Goal: Use online tool/utility: Utilize a website feature to perform a specific function

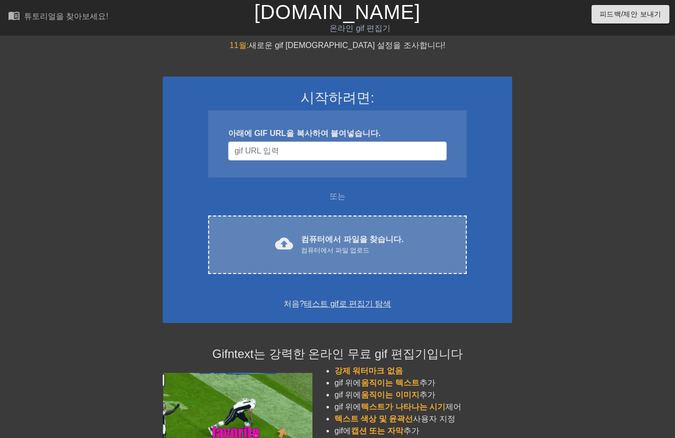
click at [350, 241] on font "컴퓨터에서 파일을 찾습니다." at bounding box center [352, 239] width 102 height 8
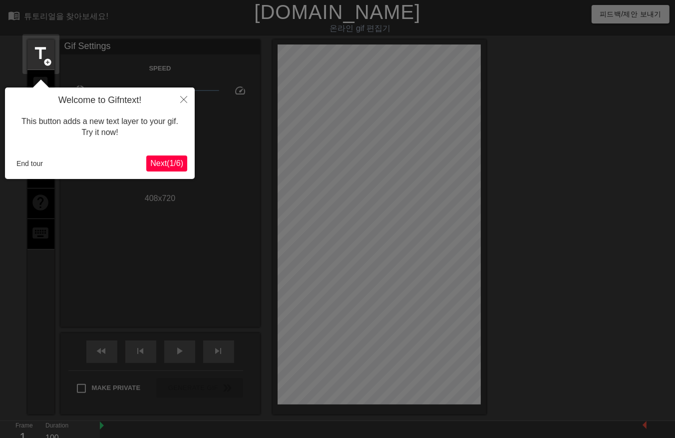
scroll to position [24, 0]
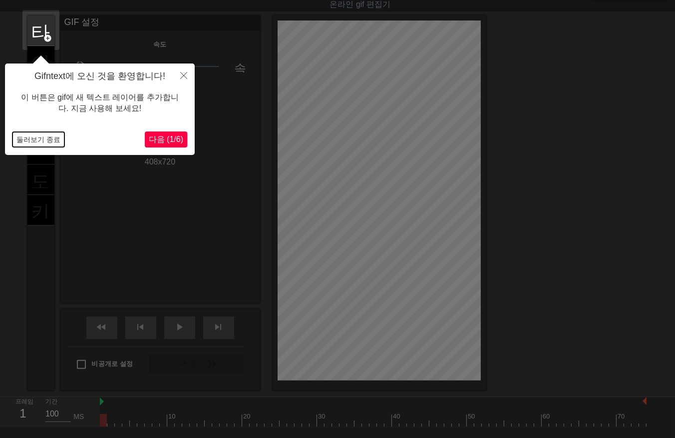
click at [48, 137] on button "둘러보기 종료" at bounding box center [38, 139] width 52 height 15
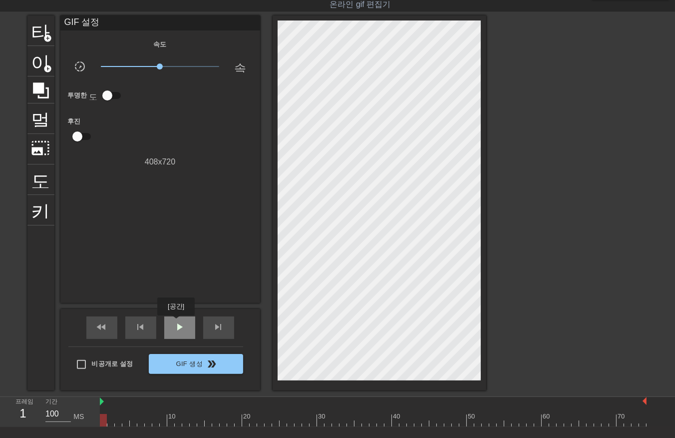
click at [176, 322] on span "play_arrow" at bounding box center [180, 327] width 12 height 12
click at [177, 321] on span "일시 중지" at bounding box center [180, 327] width 12 height 12
click at [103, 419] on div at bounding box center [373, 420] width 547 height 12
click at [107, 418] on div at bounding box center [373, 420] width 547 height 12
click at [118, 420] on div at bounding box center [373, 420] width 547 height 12
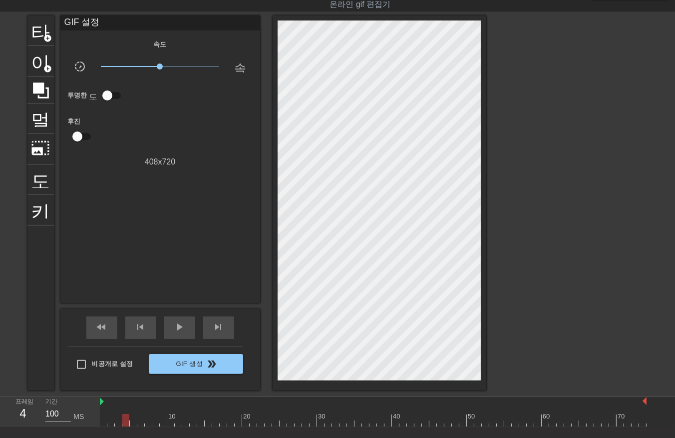
click at [128, 419] on div at bounding box center [373, 420] width 547 height 12
click at [238, 421] on div at bounding box center [373, 420] width 547 height 12
click at [245, 420] on div at bounding box center [373, 420] width 547 height 12
click at [254, 420] on div at bounding box center [373, 420] width 547 height 12
click at [262, 419] on div at bounding box center [373, 420] width 547 height 12
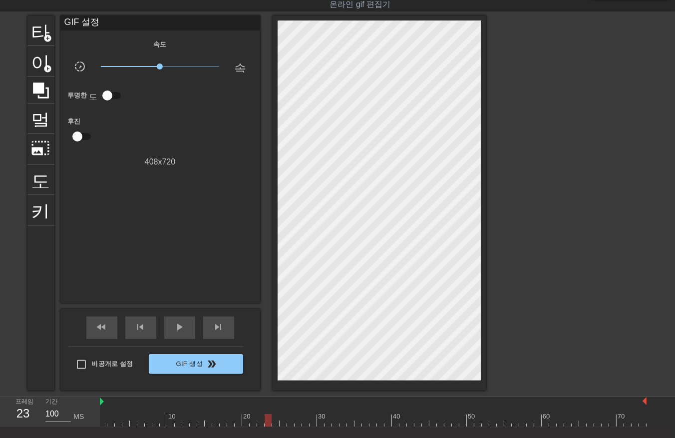
click at [272, 418] on div at bounding box center [373, 420] width 547 height 12
drag, startPoint x: 280, startPoint y: 417, endPoint x: 288, endPoint y: 416, distance: 8.1
click at [280, 418] on div at bounding box center [373, 420] width 547 height 12
click at [291, 416] on div at bounding box center [373, 420] width 547 height 12
click at [176, 318] on div "play_arrow" at bounding box center [179, 327] width 31 height 22
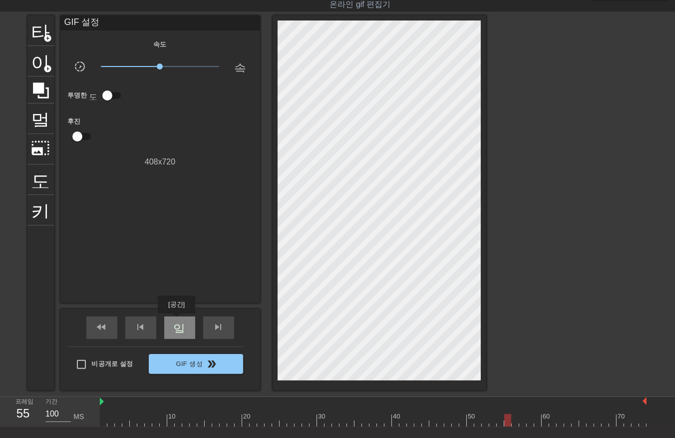
click at [176, 321] on span "일시 중지" at bounding box center [180, 327] width 12 height 12
click at [103, 420] on div at bounding box center [373, 420] width 547 height 12
click at [159, 421] on div at bounding box center [373, 420] width 547 height 12
drag, startPoint x: 176, startPoint y: 418, endPoint x: 185, endPoint y: 412, distance: 11.0
click at [177, 418] on div at bounding box center [373, 420] width 547 height 12
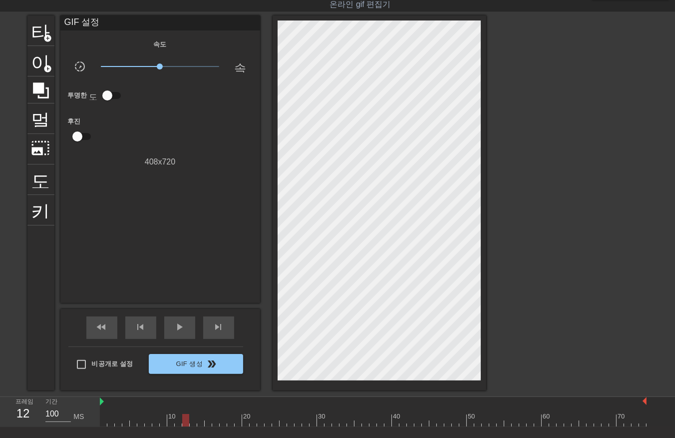
drag, startPoint x: 187, startPoint y: 412, endPoint x: 201, endPoint y: 411, distance: 14.1
click at [188, 412] on div at bounding box center [185, 413] width 7 height 12
drag, startPoint x: 201, startPoint y: 411, endPoint x: 212, endPoint y: 412, distance: 11.0
click at [203, 411] on div at bounding box center [200, 413] width 7 height 12
drag, startPoint x: 222, startPoint y: 413, endPoint x: 236, endPoint y: 415, distance: 14.6
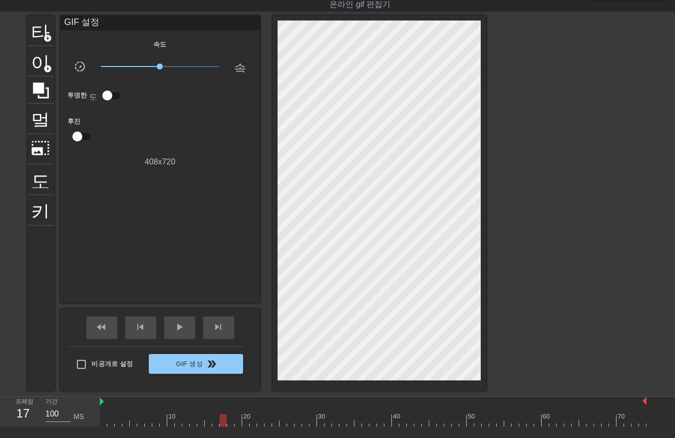
click at [228, 415] on div at bounding box center [373, 420] width 547 height 12
drag, startPoint x: 236, startPoint y: 415, endPoint x: 242, endPoint y: 416, distance: 6.1
click at [241, 416] on div at bounding box center [373, 420] width 547 height 12
drag, startPoint x: 250, startPoint y: 416, endPoint x: 276, endPoint y: 416, distance: 25.5
click at [257, 416] on div at bounding box center [373, 420] width 547 height 12
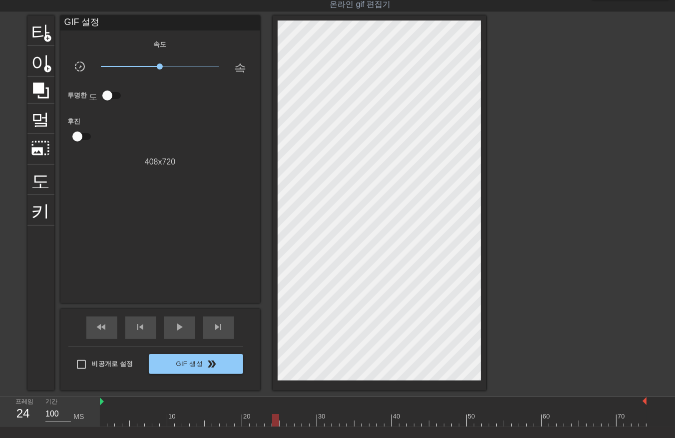
drag, startPoint x: 277, startPoint y: 416, endPoint x: 290, endPoint y: 415, distance: 12.5
click at [281, 418] on div at bounding box center [373, 420] width 547 height 12
click at [296, 417] on div at bounding box center [373, 420] width 547 height 12
drag, startPoint x: 309, startPoint y: 419, endPoint x: 324, endPoint y: 417, distance: 15.1
click at [318, 420] on div at bounding box center [373, 420] width 547 height 12
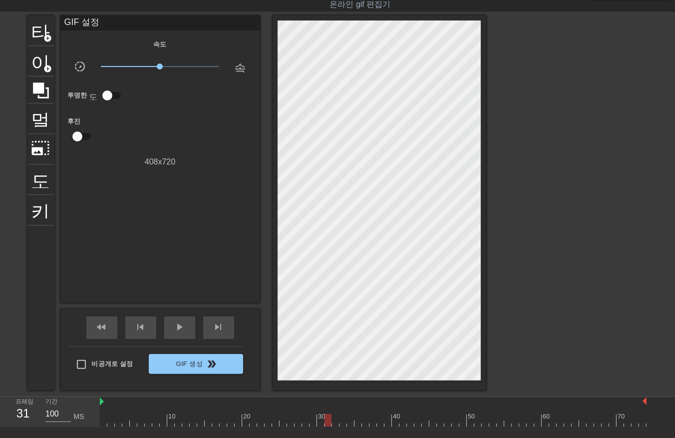
drag, startPoint x: 325, startPoint y: 417, endPoint x: 338, endPoint y: 413, distance: 13.5
click at [331, 417] on div at bounding box center [373, 420] width 547 height 12
drag, startPoint x: 339, startPoint y: 413, endPoint x: 348, endPoint y: 414, distance: 9.0
click at [347, 414] on div at bounding box center [373, 420] width 547 height 12
drag, startPoint x: 352, startPoint y: 409, endPoint x: 362, endPoint y: 406, distance: 9.8
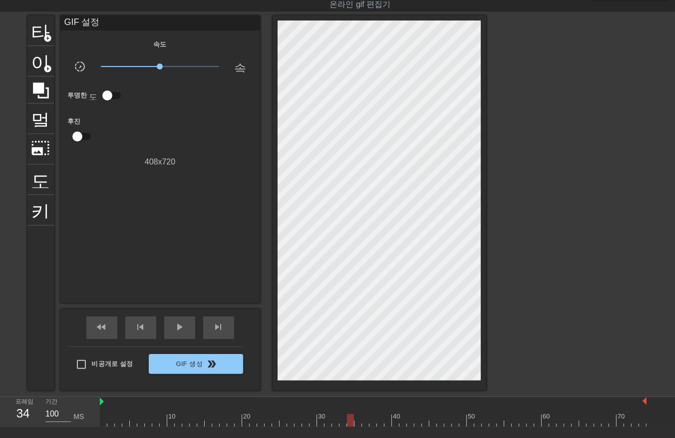
click at [357, 410] on div "10 20 30 40 50 60 70" at bounding box center [373, 415] width 547 height 16
drag, startPoint x: 362, startPoint y: 406, endPoint x: 380, endPoint y: 406, distance: 18.0
click at [371, 408] on div "10 20 30 40 50 60 70" at bounding box center [373, 415] width 547 height 16
drag, startPoint x: 380, startPoint y: 406, endPoint x: 399, endPoint y: 406, distance: 19.0
click at [389, 408] on div "10 20 30 40 50 60 70" at bounding box center [373, 415] width 547 height 16
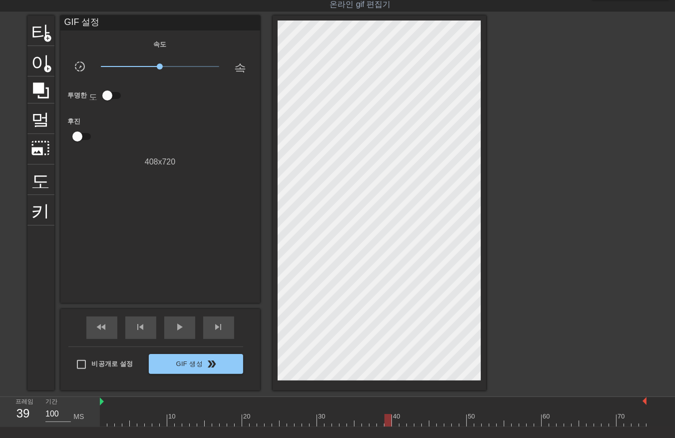
drag, startPoint x: 399, startPoint y: 406, endPoint x: 422, endPoint y: 408, distance: 23.0
click at [414, 409] on div "10 20 30 40 50 60 70" at bounding box center [373, 415] width 547 height 16
drag, startPoint x: 426, startPoint y: 408, endPoint x: 436, endPoint y: 406, distance: 9.7
click at [431, 410] on div "10 20 30 40 50 60 70" at bounding box center [373, 415] width 547 height 16
click at [441, 424] on div at bounding box center [373, 420] width 547 height 12
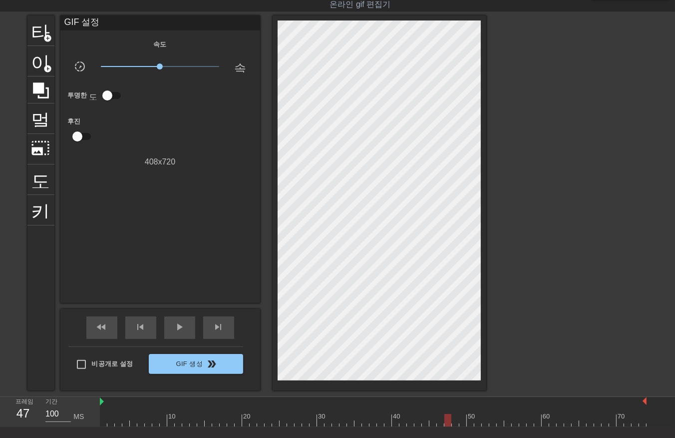
click at [450, 425] on div at bounding box center [373, 420] width 547 height 12
drag, startPoint x: 456, startPoint y: 424, endPoint x: 465, endPoint y: 425, distance: 9.5
click at [458, 425] on div at bounding box center [373, 420] width 547 height 12
click at [465, 423] on div at bounding box center [373, 420] width 547 height 12
click at [102, 422] on div at bounding box center [373, 420] width 547 height 12
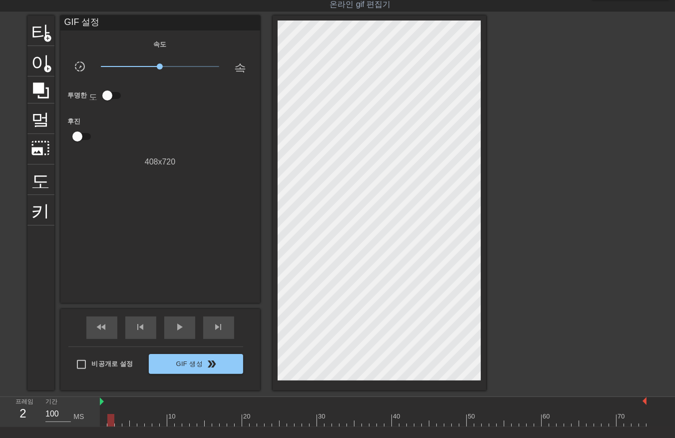
click at [113, 421] on div at bounding box center [373, 420] width 547 height 12
click at [116, 423] on div at bounding box center [373, 420] width 547 height 12
click at [125, 422] on div at bounding box center [373, 420] width 547 height 12
click at [131, 422] on div at bounding box center [373, 420] width 547 height 12
drag, startPoint x: 132, startPoint y: 422, endPoint x: 147, endPoint y: 422, distance: 14.5
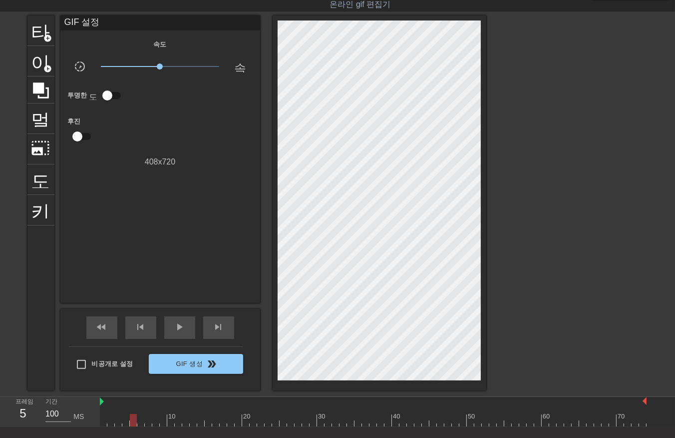
click at [134, 423] on div at bounding box center [133, 420] width 7 height 12
click at [100, 422] on div at bounding box center [373, 420] width 547 height 12
